Goal: Information Seeking & Learning: Check status

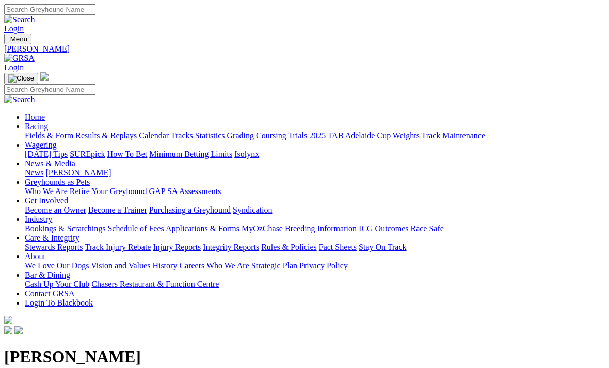
click at [48, 122] on link "Racing" at bounding box center [36, 126] width 23 height 9
click at [137, 131] on link "Results & Replays" at bounding box center [105, 135] width 61 height 9
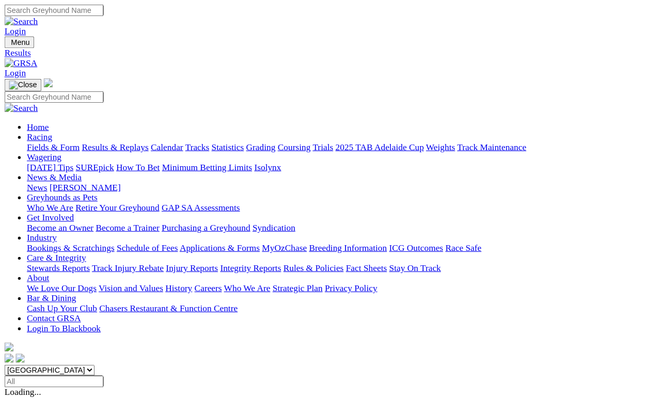
scroll to position [5, 0]
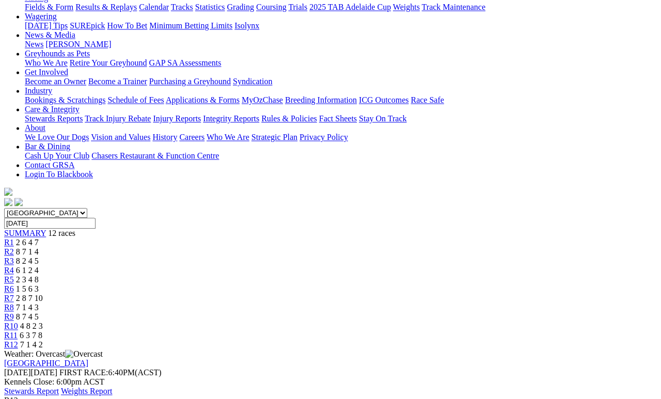
scroll to position [128, 0]
click at [42, 331] on span "6 3 7 8" at bounding box center [31, 335] width 23 height 9
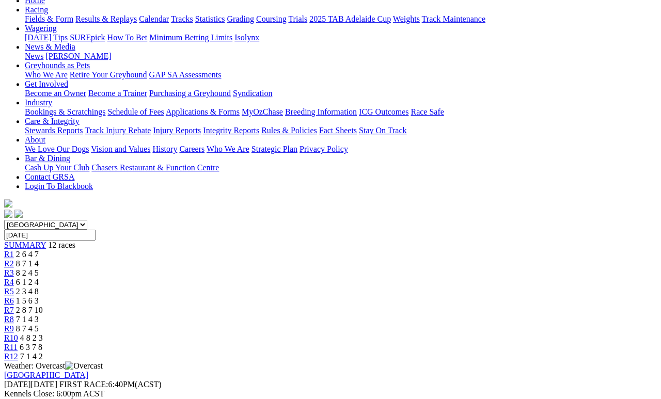
scroll to position [118, 0]
